Goal: Transaction & Acquisition: Book appointment/travel/reservation

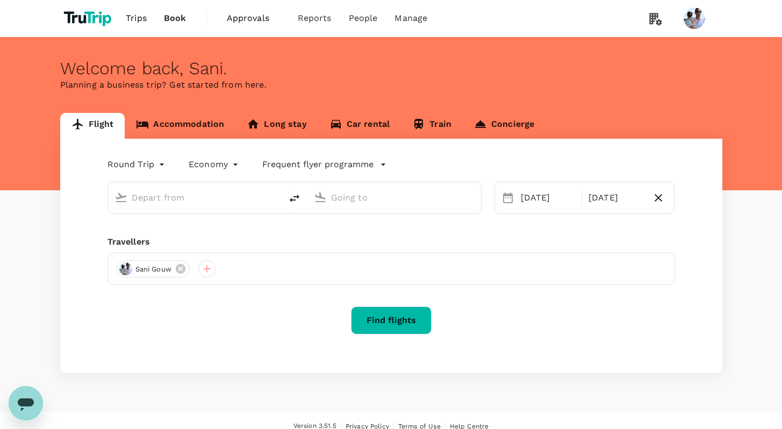
scroll to position [11, 0]
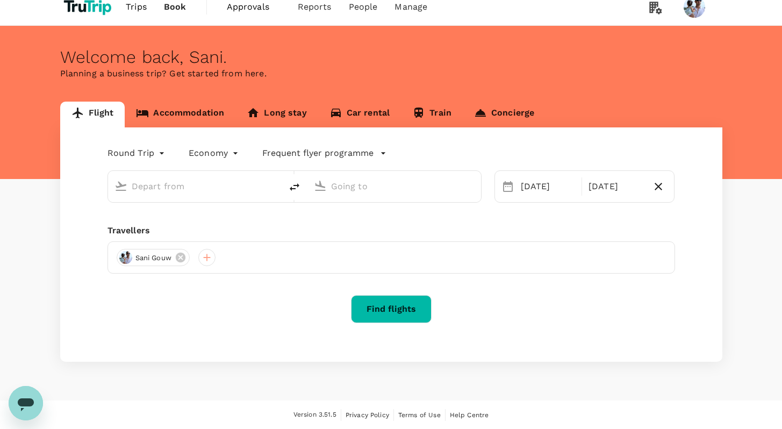
type input "[GEOGRAPHIC_DATA], [GEOGRAPHIC_DATA] (any)"
type input "Soekarno-Hatta Intl (CGK)"
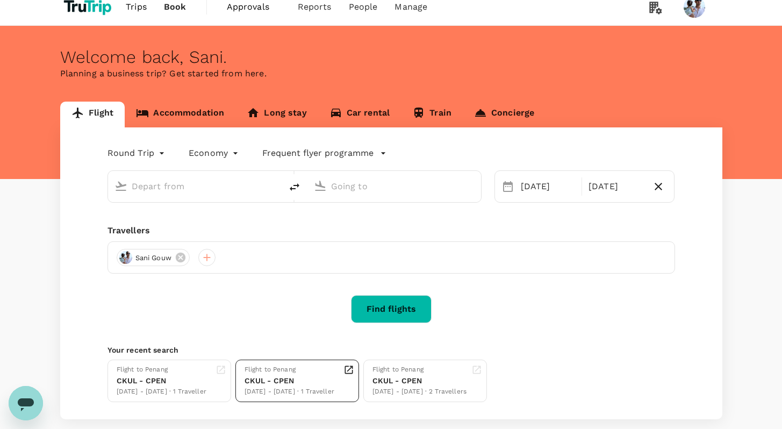
type input "[GEOGRAPHIC_DATA], [GEOGRAPHIC_DATA] (any)"
type input "Soekarno-Hatta Intl (CGK)"
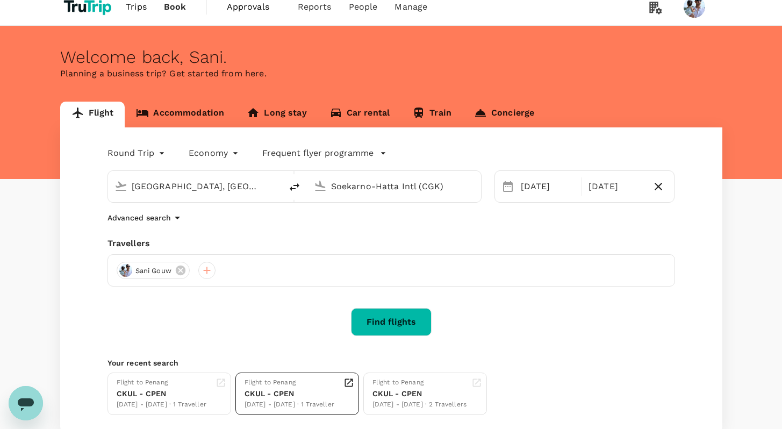
scroll to position [82, 0]
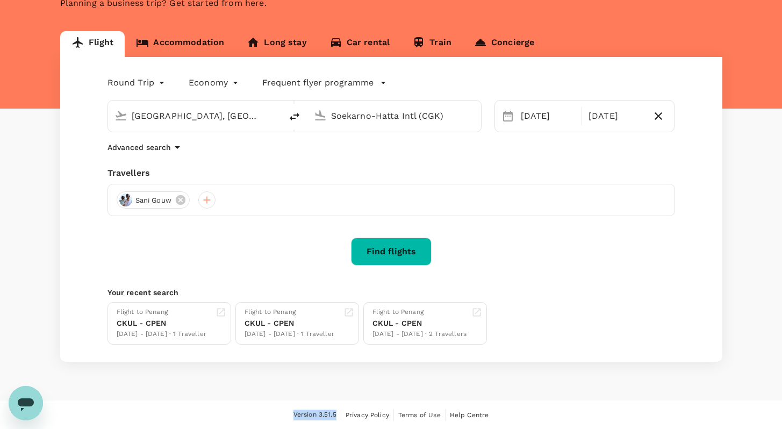
drag, startPoint x: 292, startPoint y: 413, endPoint x: 338, endPoint y: 417, distance: 46.4
click at [338, 417] on div "Version 3.51.5 Privacy Policy Terms of Use Help Centre" at bounding box center [391, 415] width 662 height 12
copy span "Version 3.51.5"
click at [433, 145] on div "Advanced search" at bounding box center [390, 147] width 567 height 13
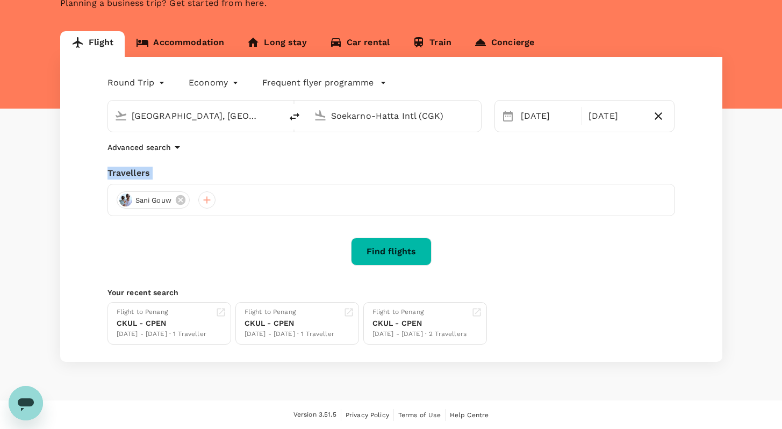
click at [433, 145] on div "Advanced search" at bounding box center [390, 147] width 567 height 13
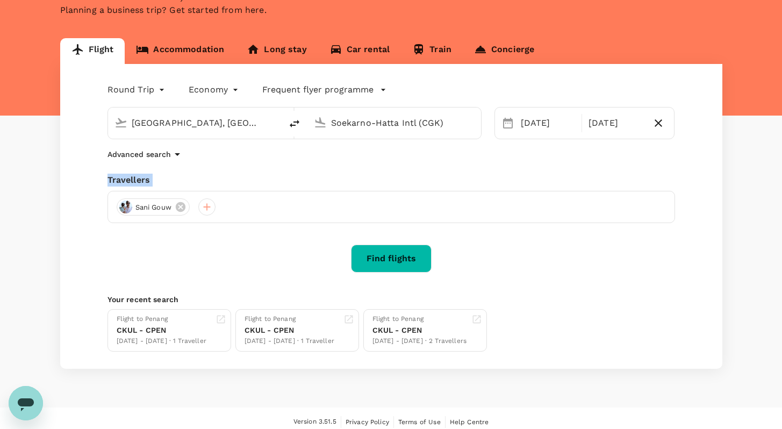
scroll to position [0, 0]
